Goal: Information Seeking & Learning: Learn about a topic

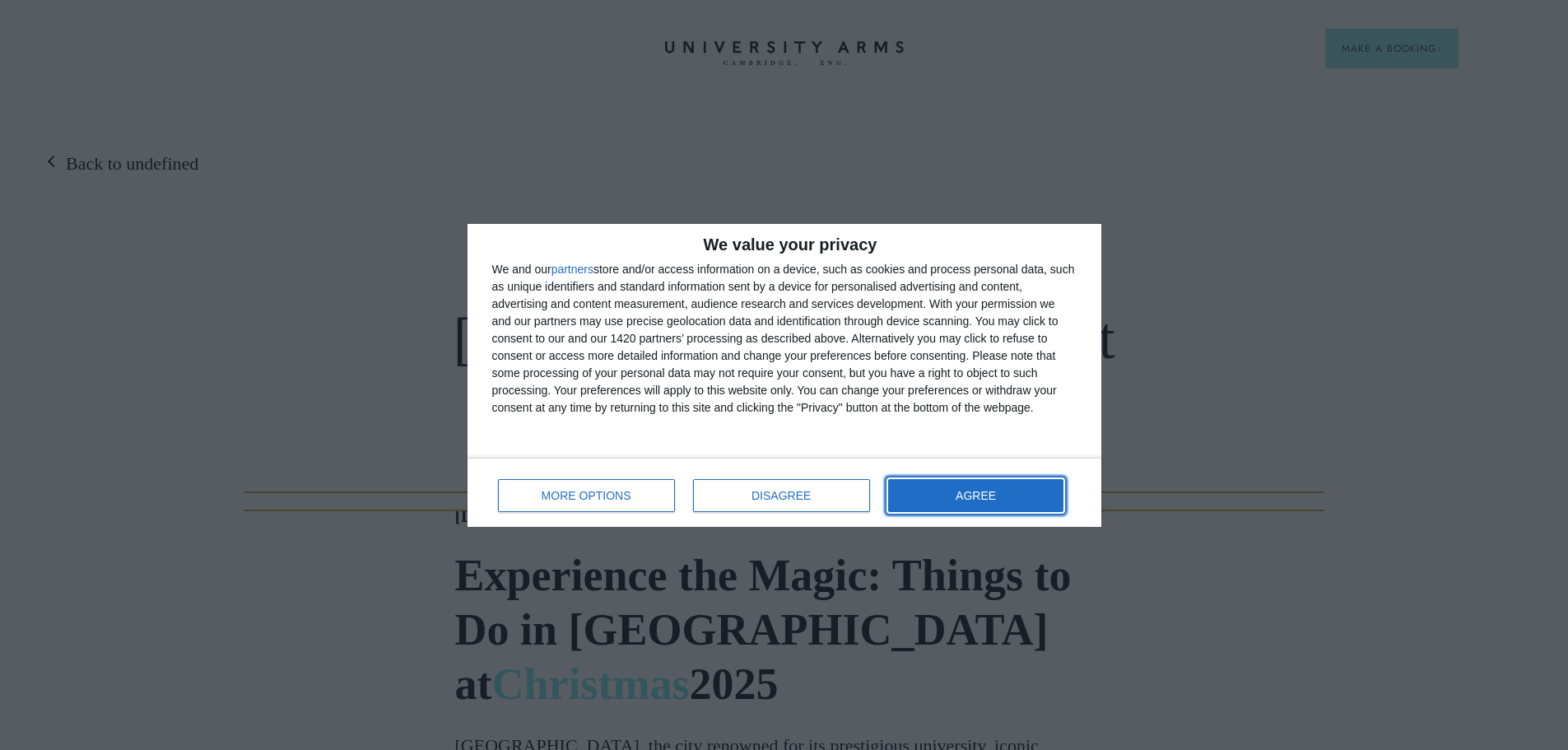
click at [1045, 494] on button "AGREE" at bounding box center [975, 496] width 176 height 33
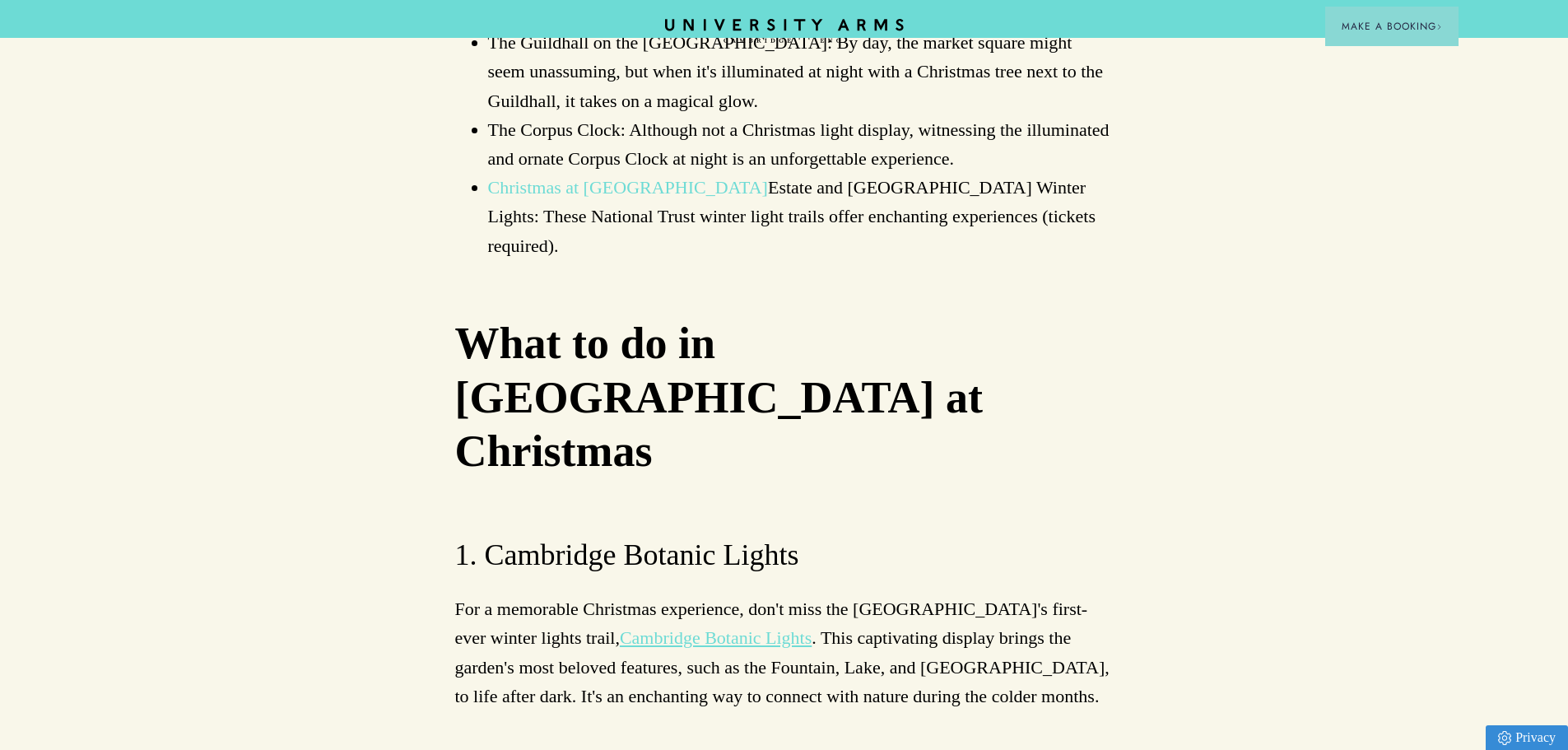
scroll to position [3624, 0]
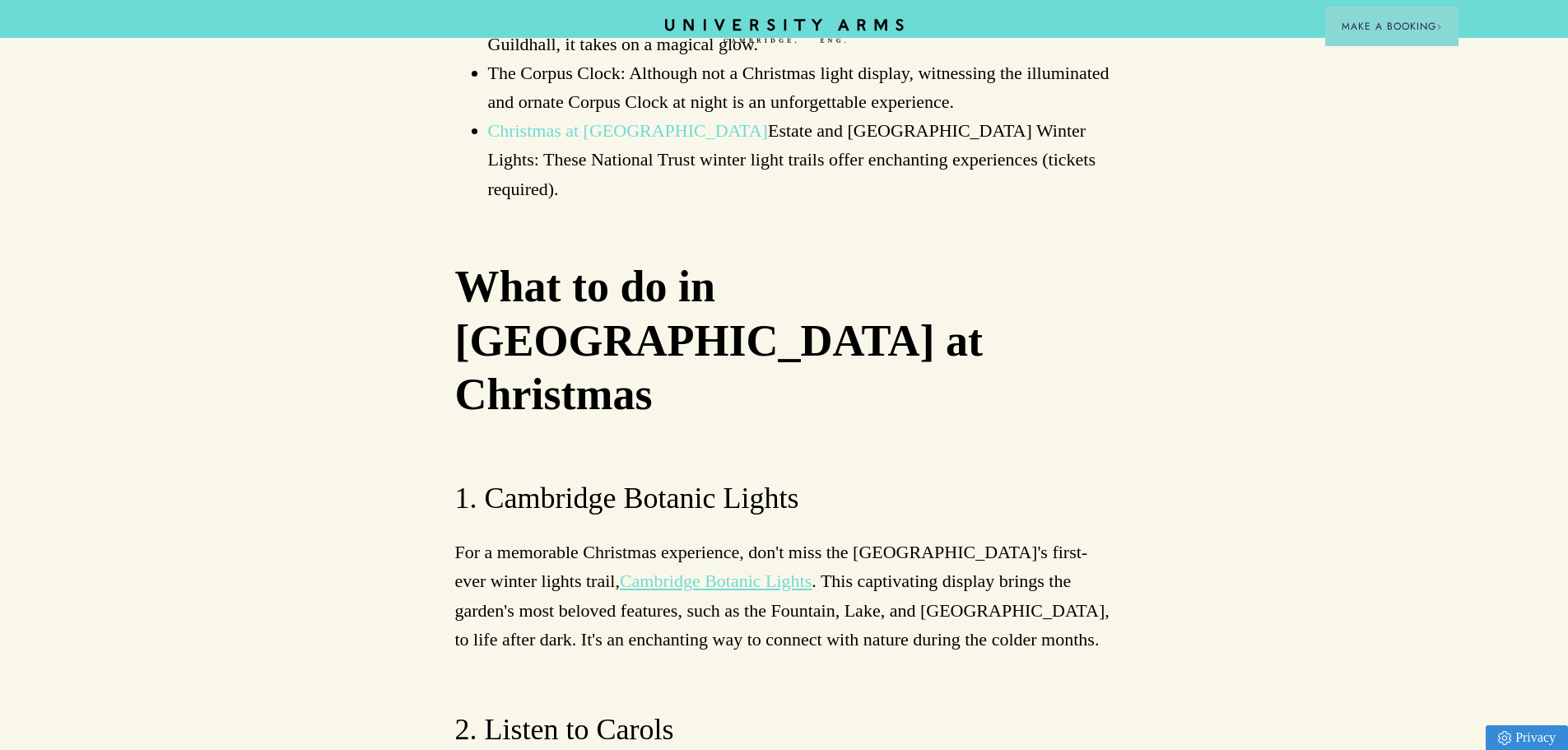
drag, startPoint x: 658, startPoint y: 485, endPoint x: 604, endPoint y: 525, distance: 67.2
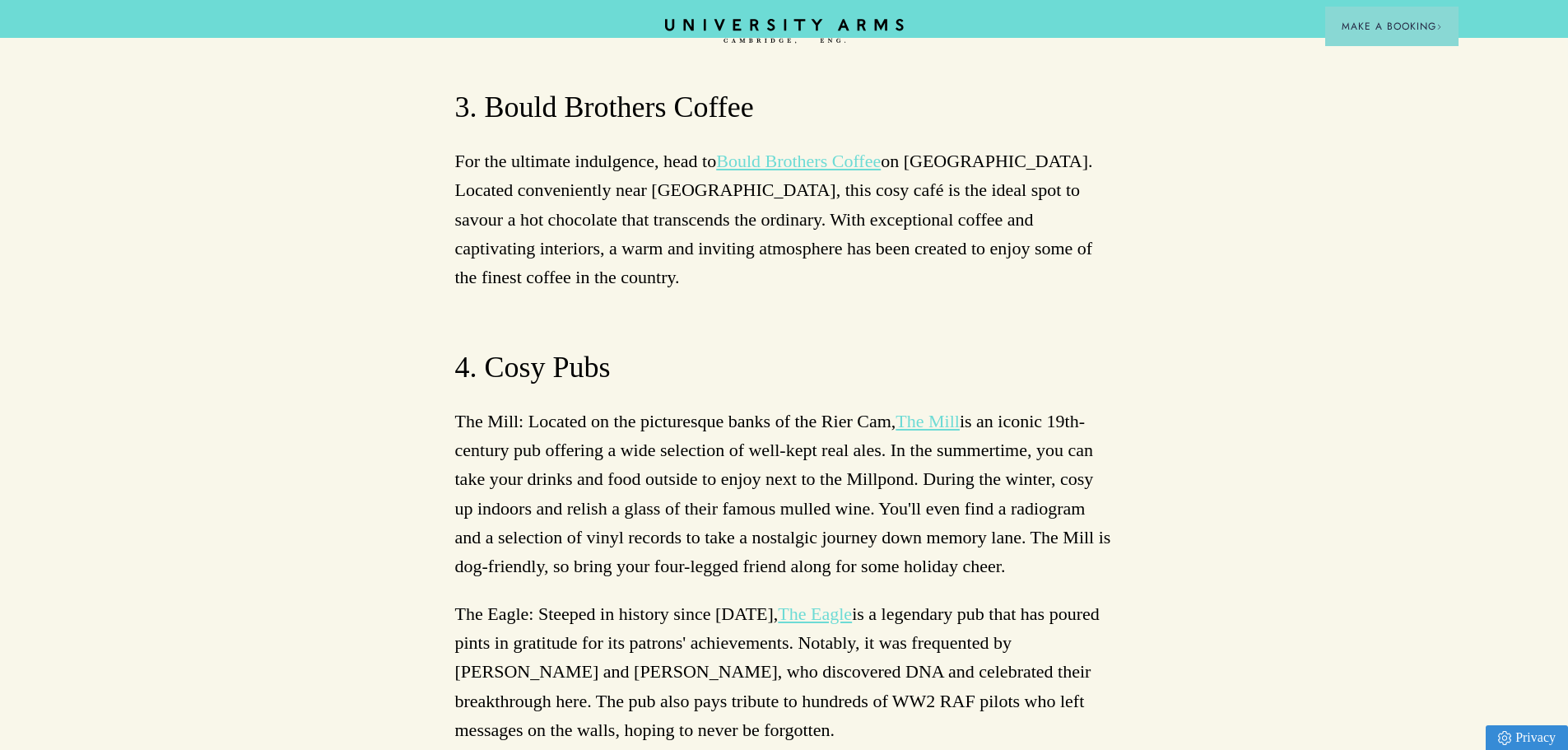
scroll to position [7659, 0]
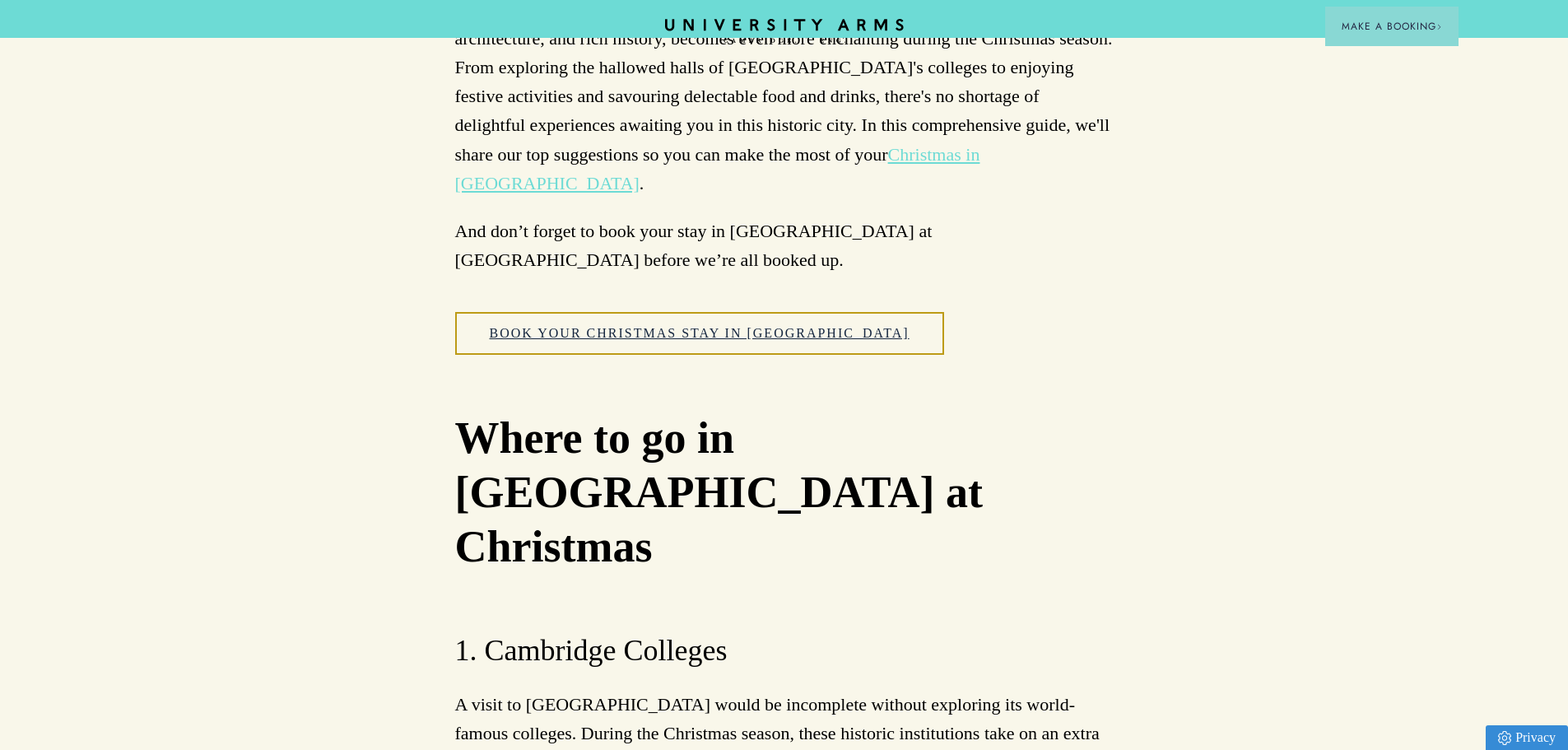
scroll to position [988, 0]
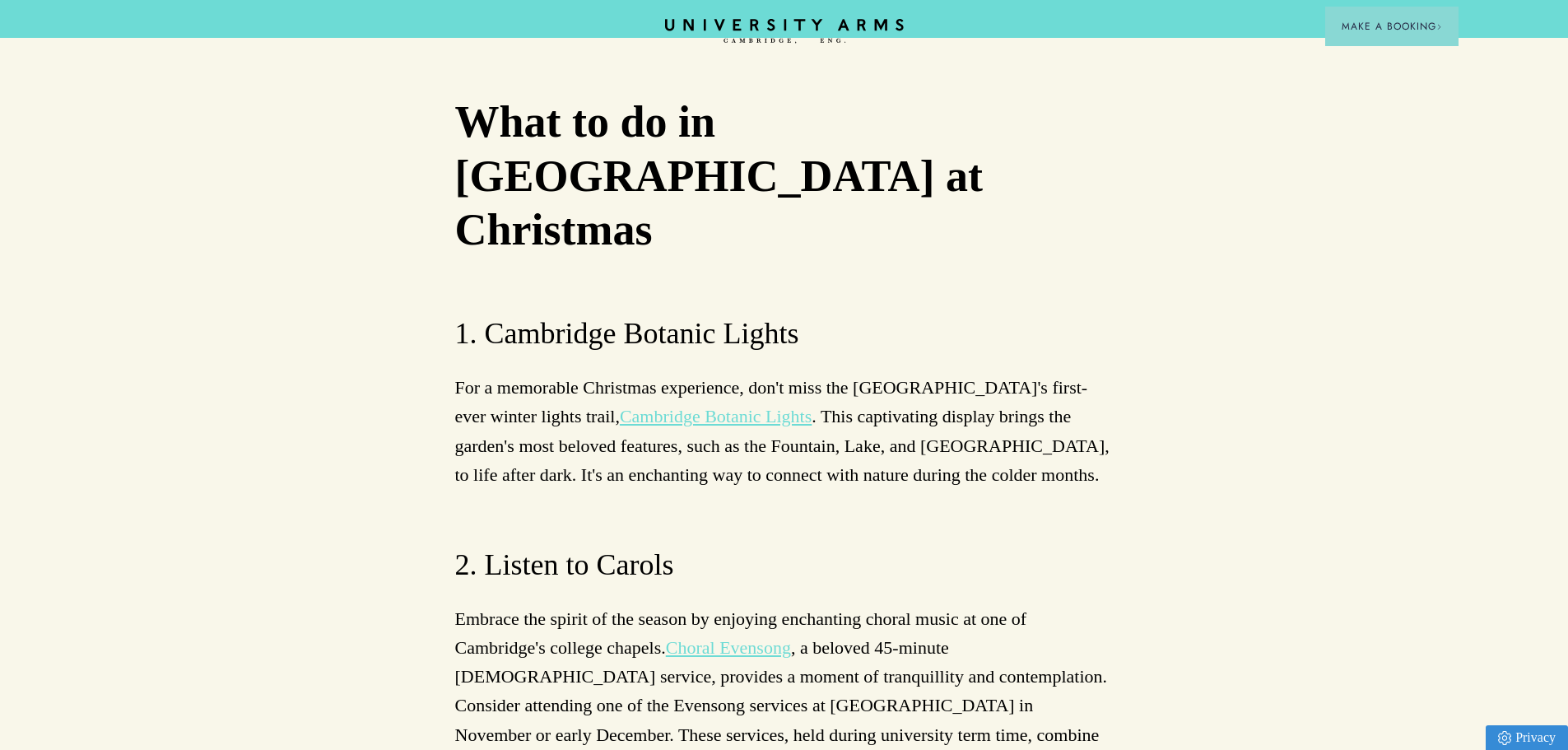
scroll to position [4282, 0]
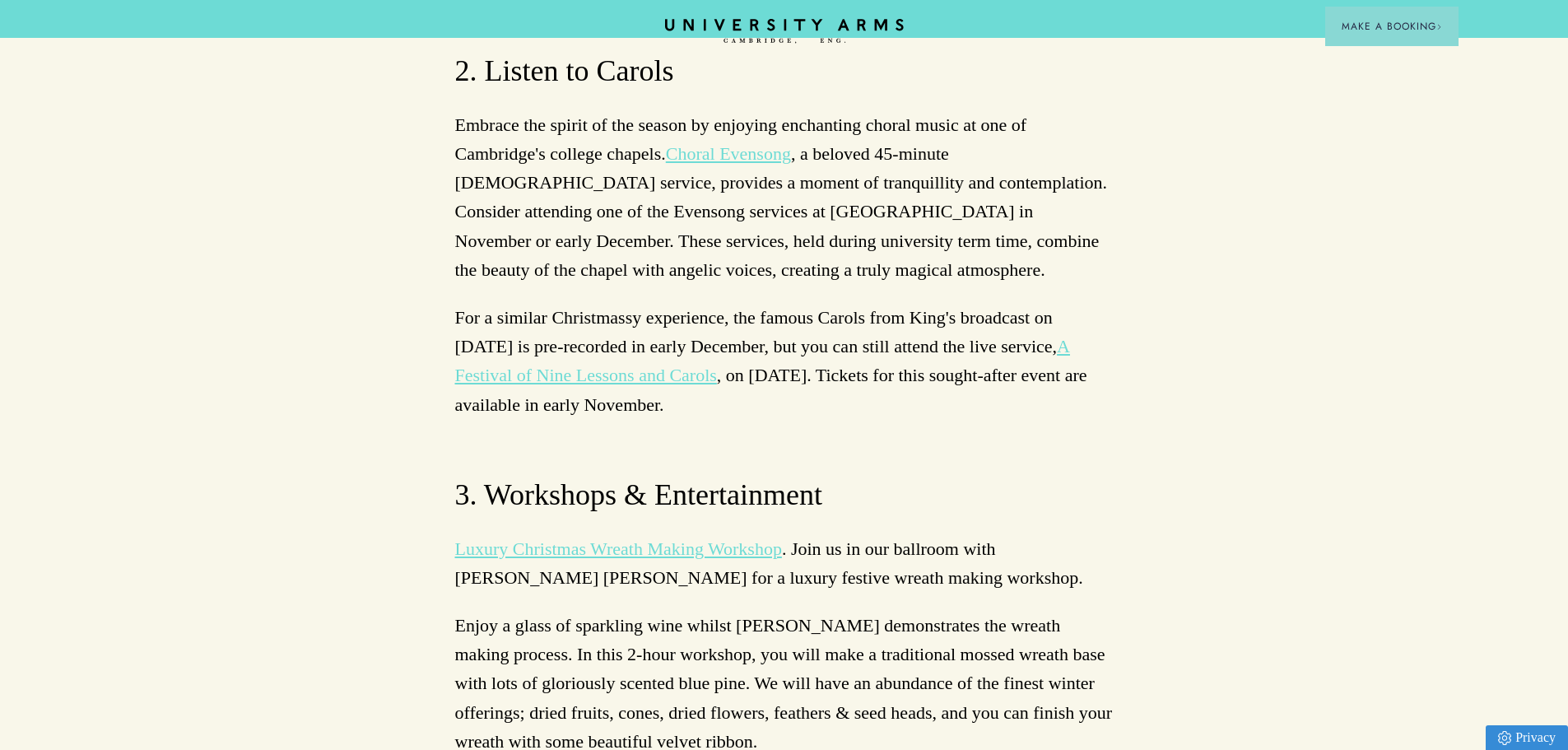
click at [720, 538] on link "Luxury Christmas Wreath Making Workshop" at bounding box center [618, 548] width 327 height 21
click at [709, 538] on link "Luxury Christmas Wreath Making Workshop" at bounding box center [618, 548] width 327 height 21
drag, startPoint x: 411, startPoint y: 248, endPoint x: 779, endPoint y: 244, distance: 368.0
click at [779, 244] on div "Back to undefined Things to do in Cambridge at Christmas 01/09/2025 Experience …" at bounding box center [784, 658] width 1568 height 9579
copy link "Luxury Christmas Wreath Making Workshop"
